Goal: Information Seeking & Learning: Check status

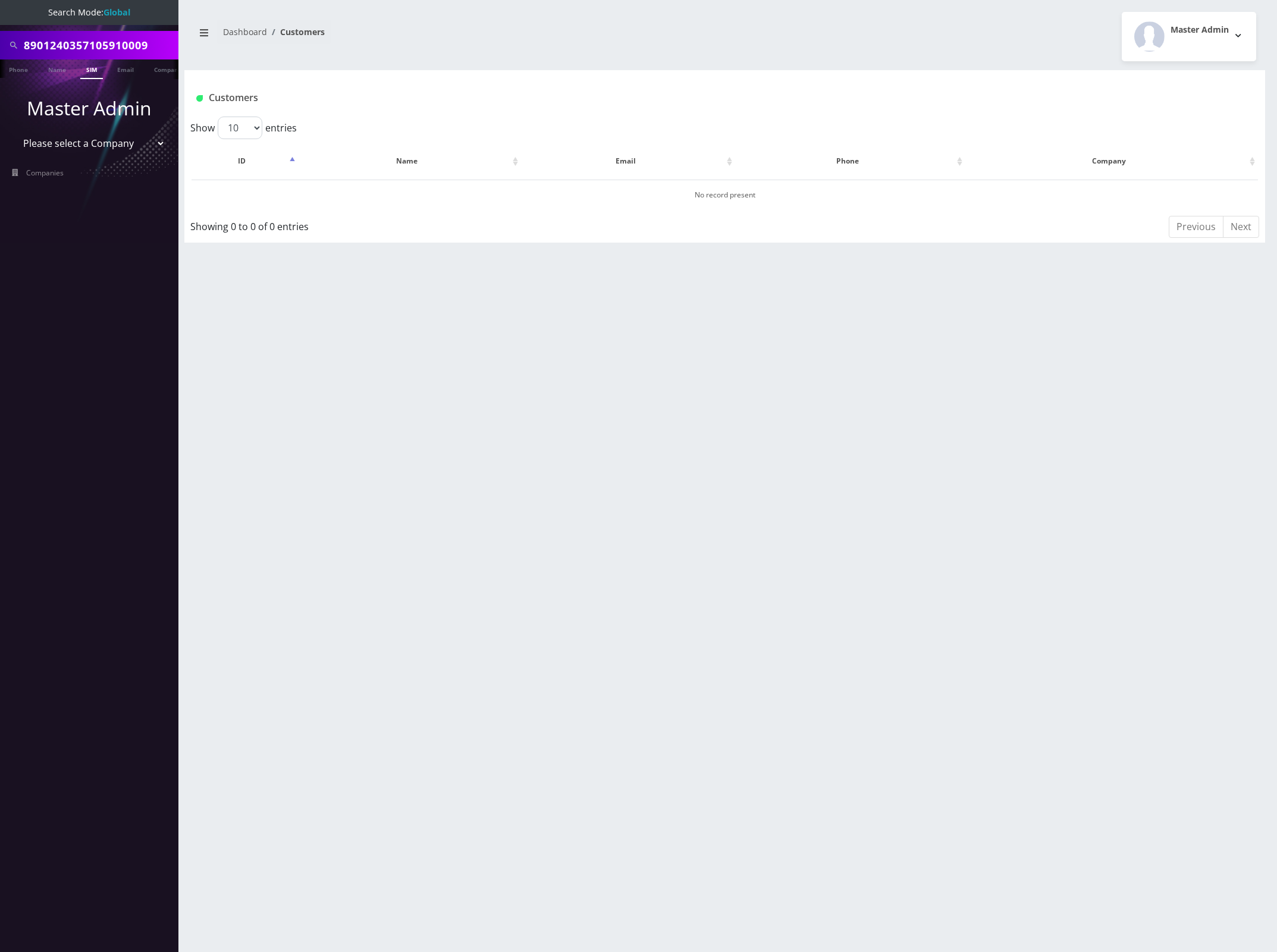
click at [115, 45] on input "8901240357105910009" at bounding box center [99, 45] width 152 height 22
type input "4175823235"
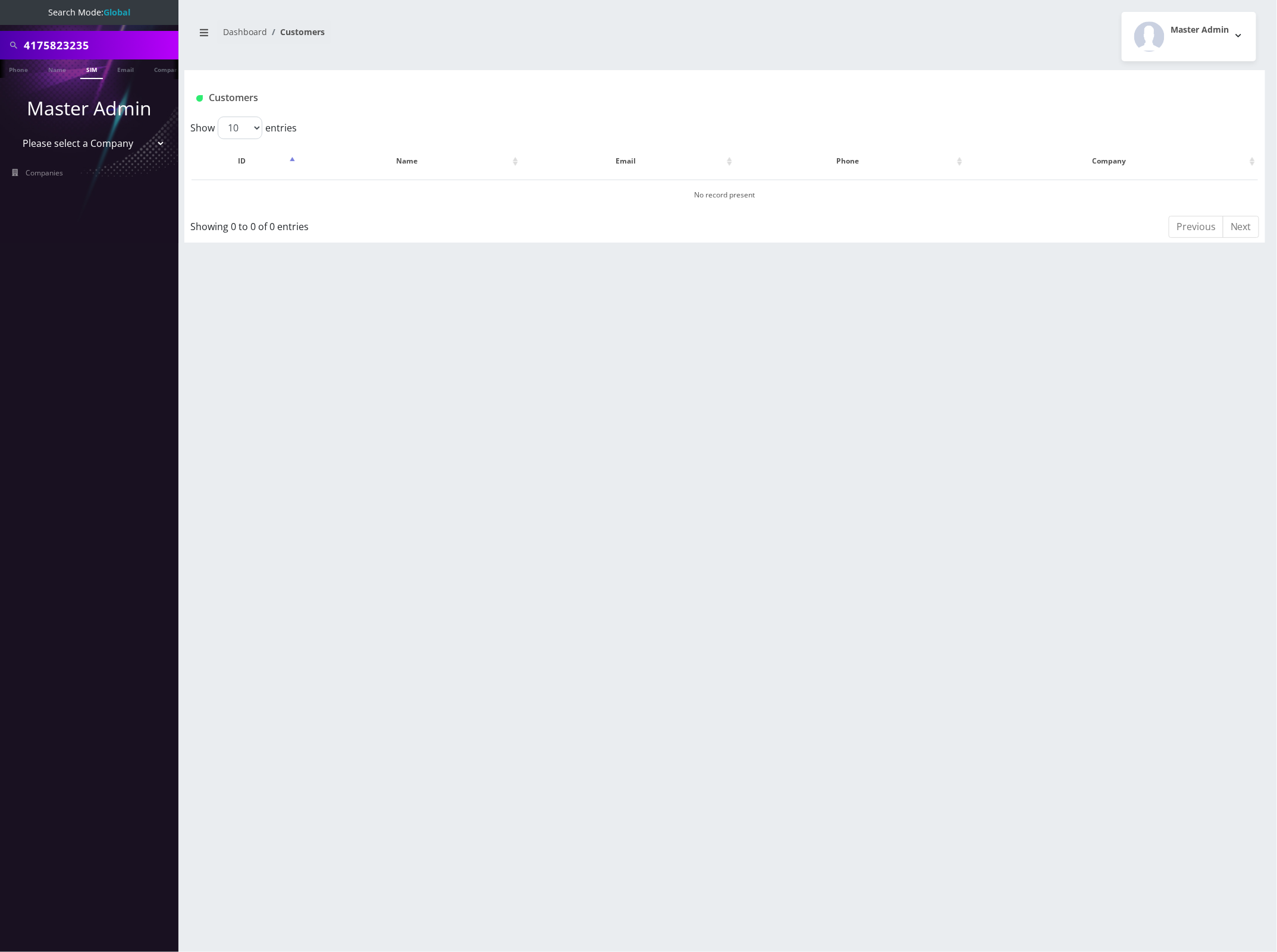
click at [5, 72] on li at bounding box center [5, 72] width 12 height 30
click at [19, 72] on link "Phone" at bounding box center [19, 69] width 31 height 19
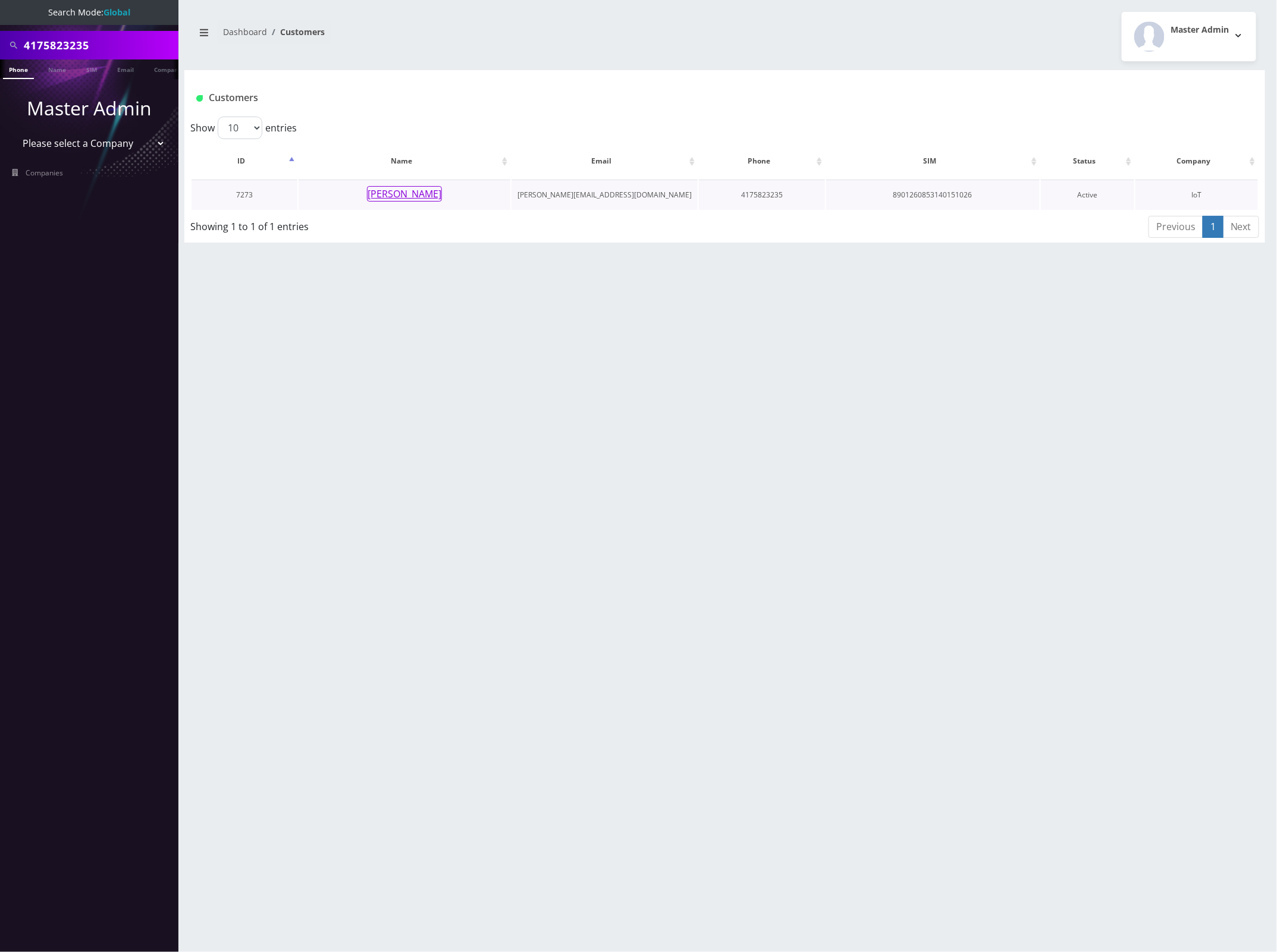
click at [417, 189] on button "[PERSON_NAME]" at bounding box center [404, 193] width 75 height 15
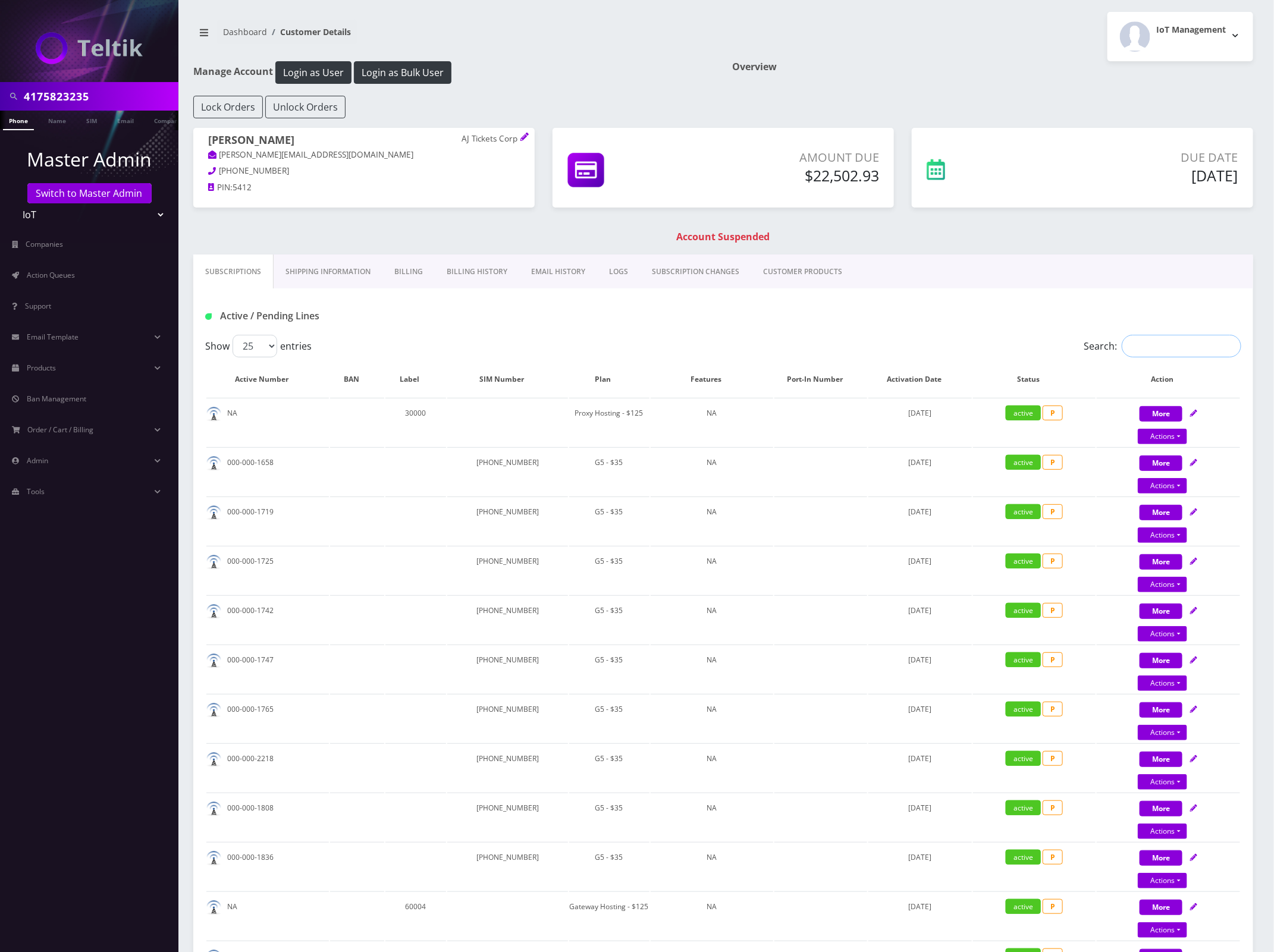
click at [1169, 352] on input "Search:" at bounding box center [1181, 345] width 120 height 22
paste input "4175823235"
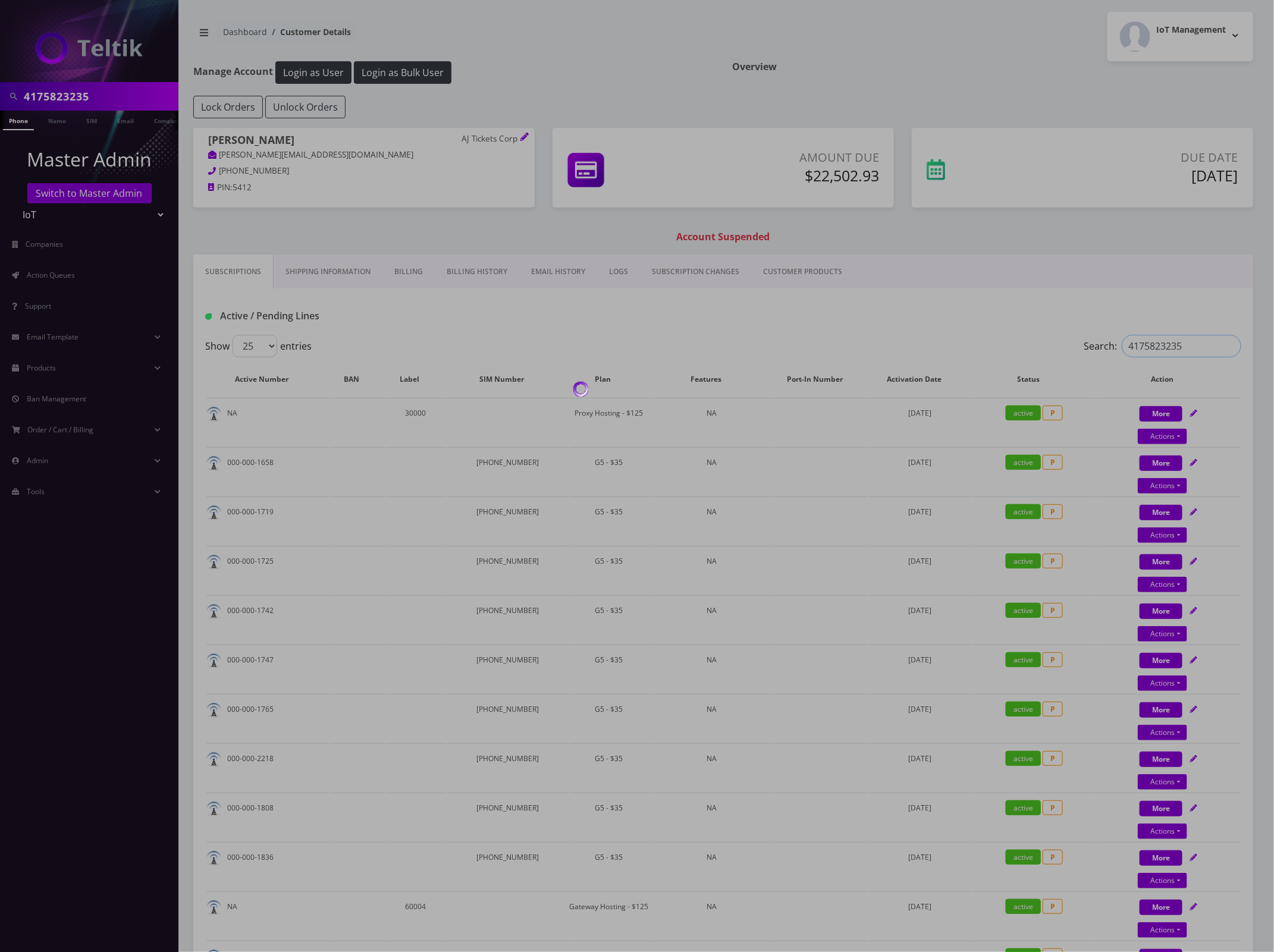
type input "4175823235"
click at [1179, 348] on div at bounding box center [637, 476] width 1274 height 952
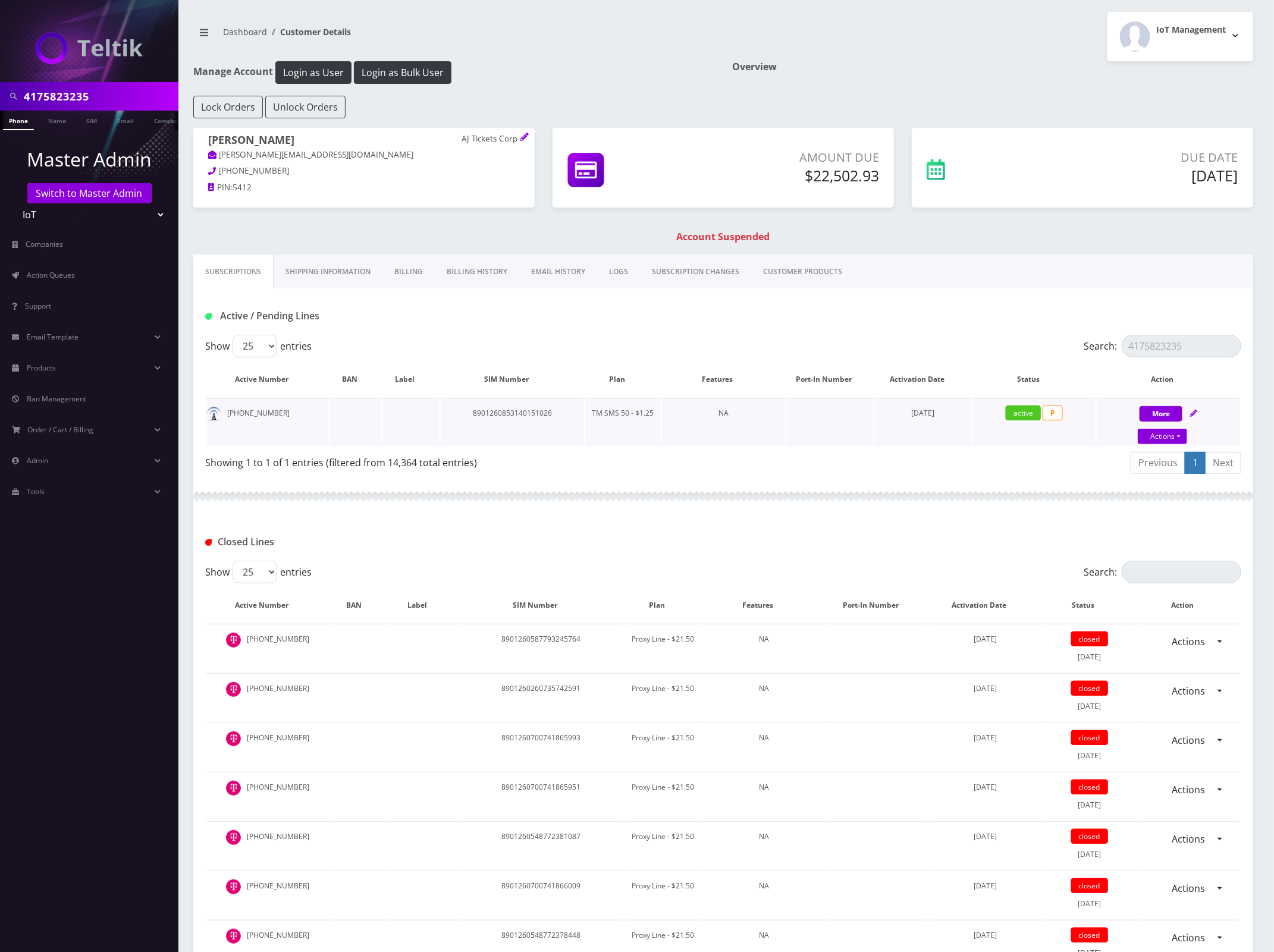
click at [524, 408] on td "8901260853140151026" at bounding box center [512, 422] width 143 height 48
copy td "8901260853140151026"
click at [456, 272] on link "Billing History" at bounding box center [477, 271] width 85 height 35
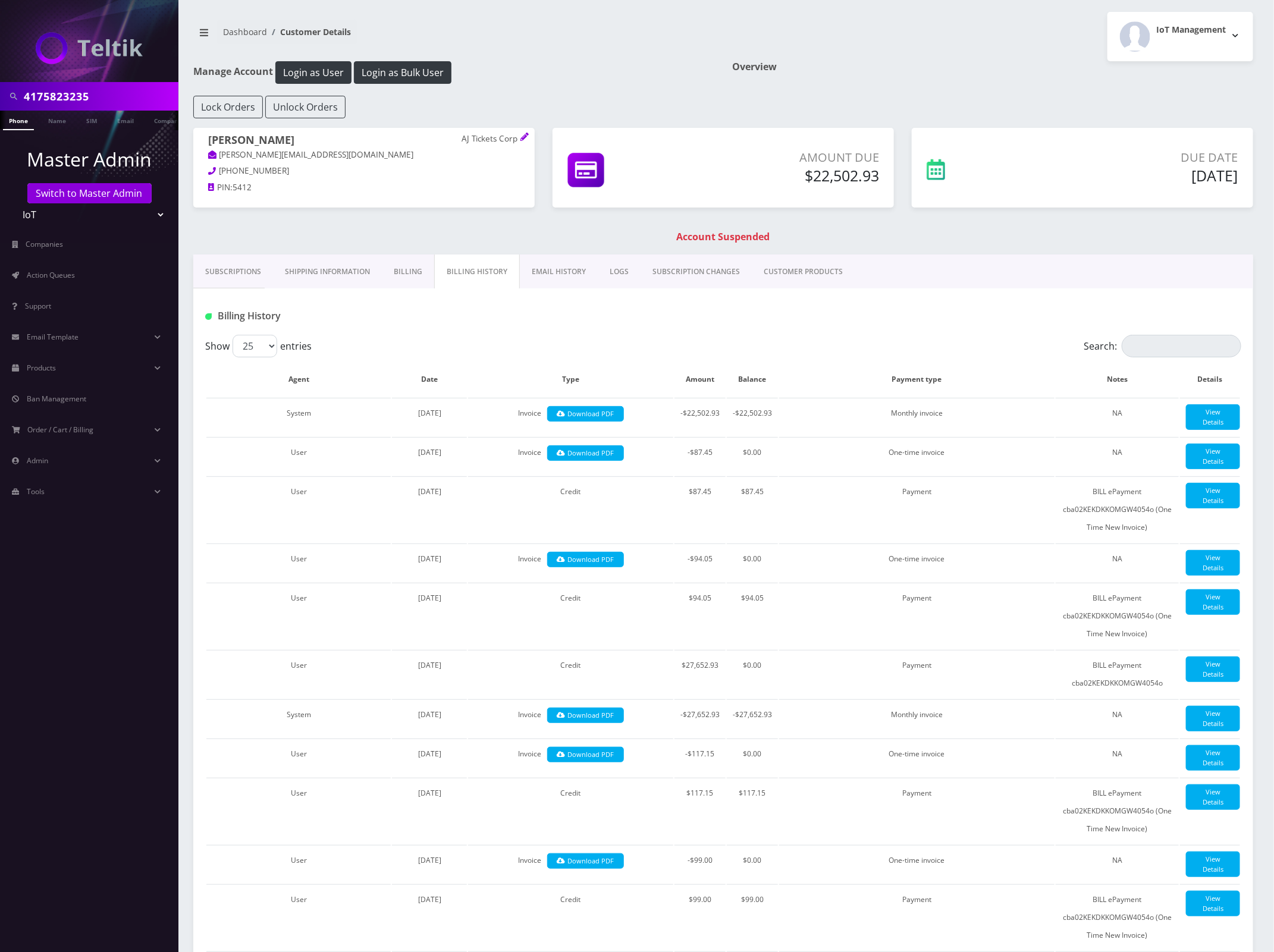
click at [251, 274] on link "Subscriptions" at bounding box center [233, 271] width 79 height 35
